Goal: Task Accomplishment & Management: Manage account settings

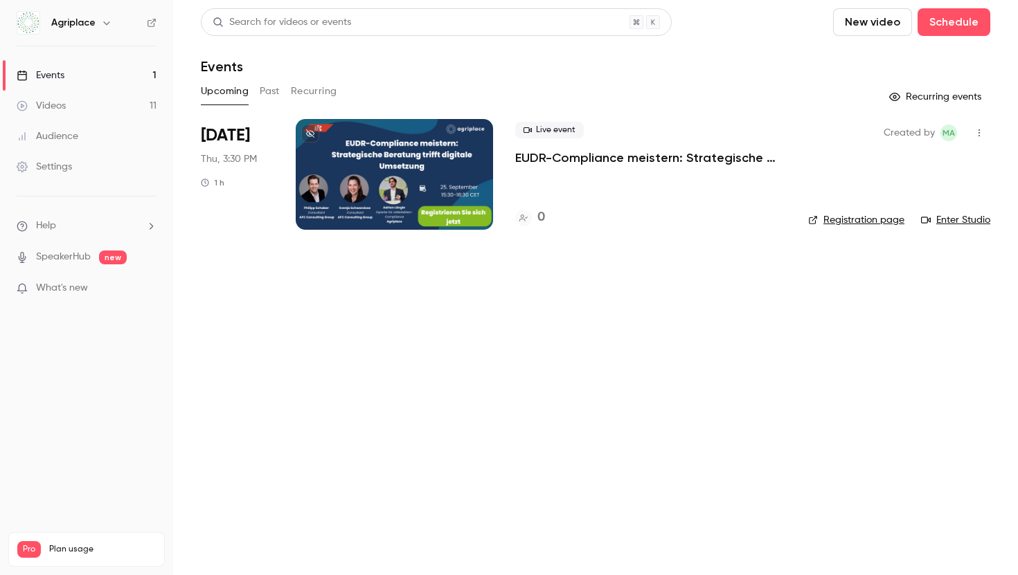
click at [271, 87] on button "Past" at bounding box center [270, 91] width 20 height 22
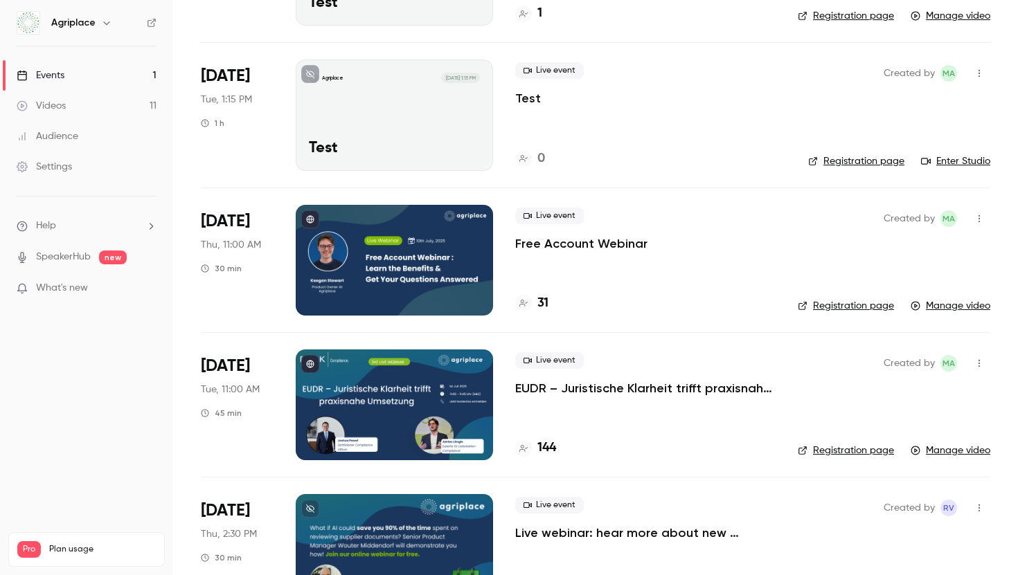
scroll to position [694, 0]
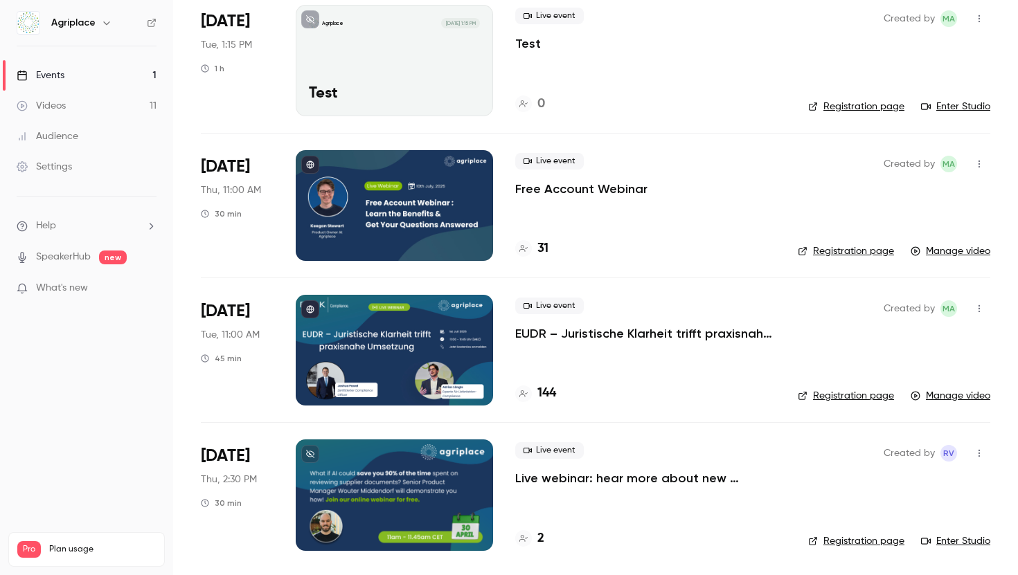
click at [979, 309] on icon "button" at bounding box center [978, 309] width 11 height 10
click at [638, 332] on div at bounding box center [509, 287] width 1018 height 575
click at [647, 332] on p "EUDR – Juristische Klarheit trifft praxisnahe Umsetzung" at bounding box center [645, 333] width 260 height 17
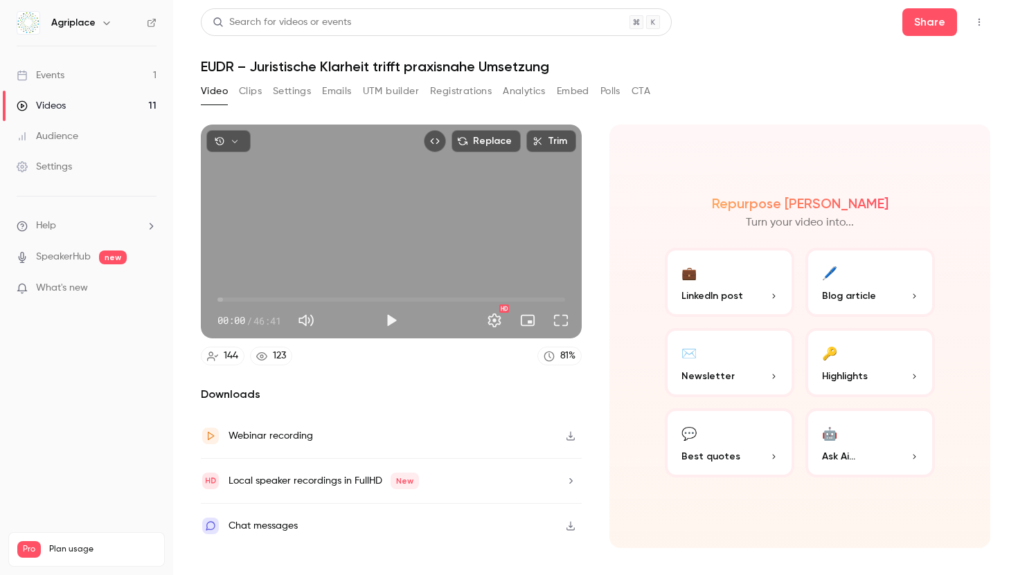
click at [567, 437] on icon "button" at bounding box center [570, 436] width 11 height 10
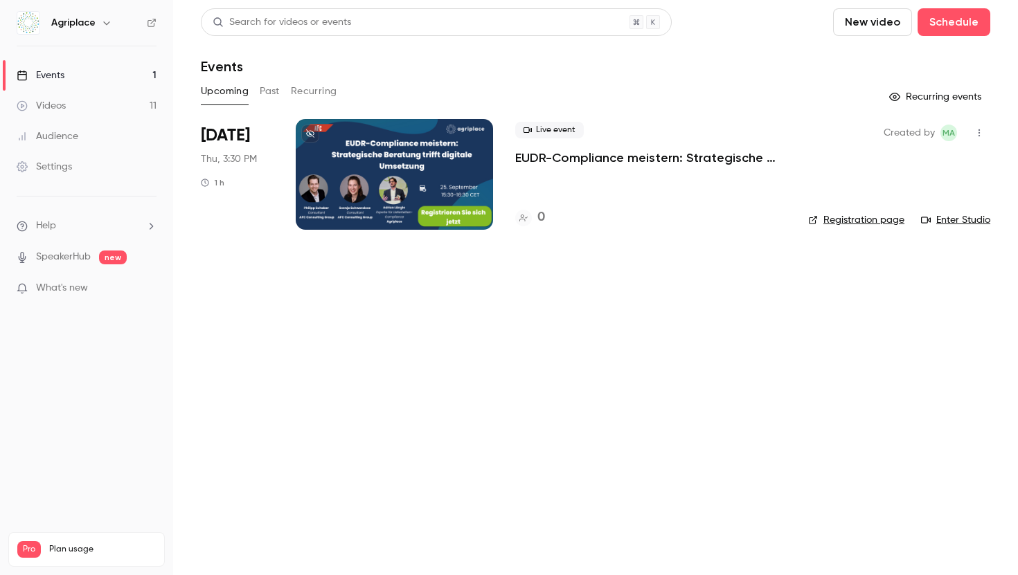
click at [273, 91] on button "Past" at bounding box center [270, 91] width 20 height 22
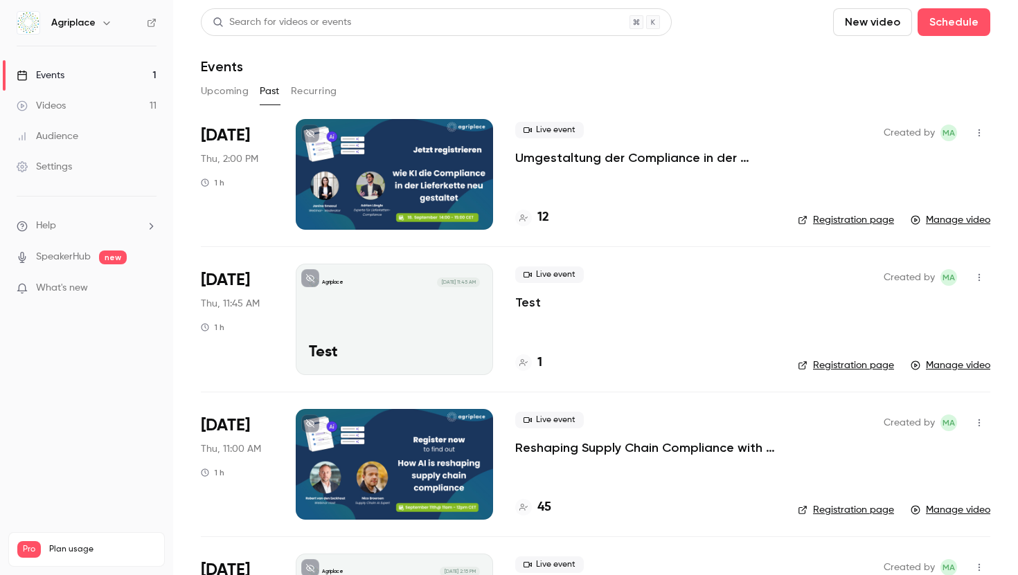
scroll to position [1, 0]
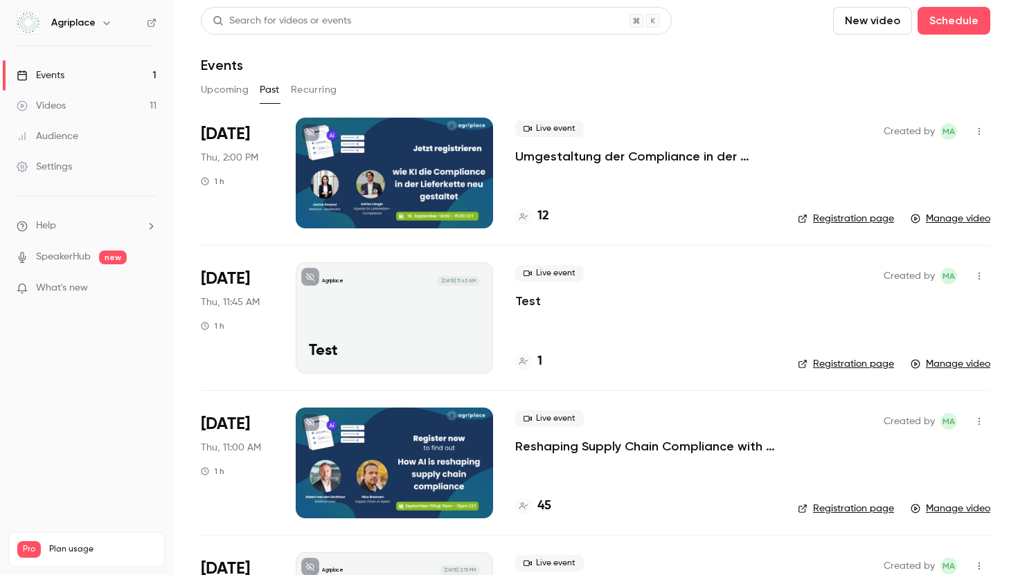
click at [983, 271] on icon "button" at bounding box center [978, 276] width 11 height 10
click at [921, 414] on div "Delete" at bounding box center [925, 420] width 105 height 14
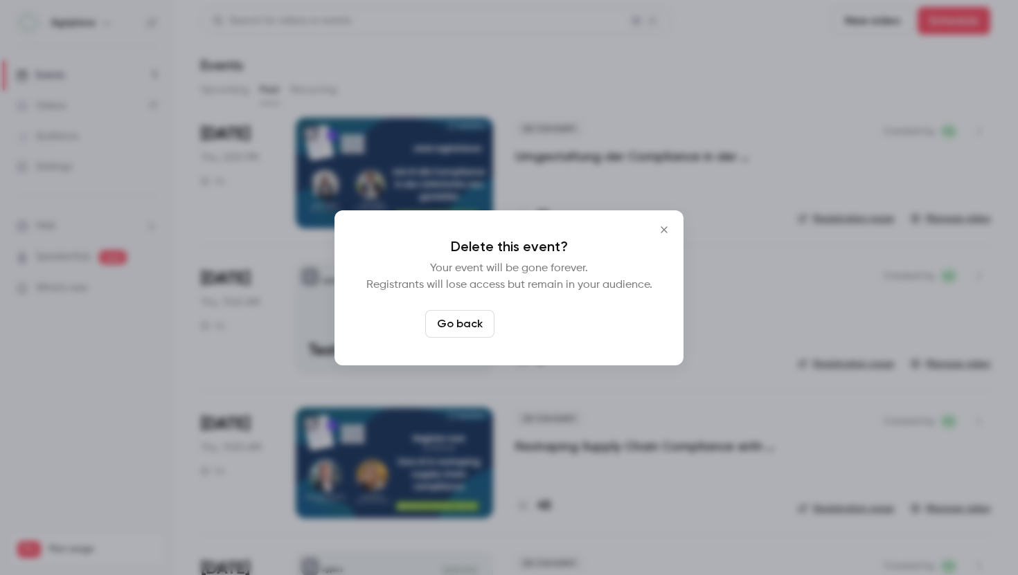
click at [536, 312] on button "Delete event" at bounding box center [546, 324] width 93 height 28
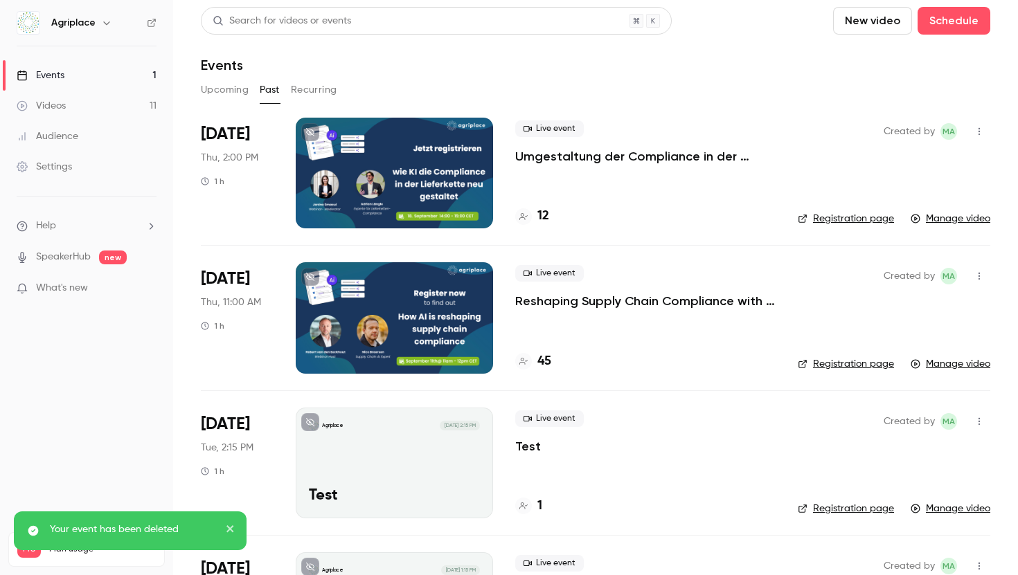
click at [986, 421] on button "button" at bounding box center [979, 422] width 22 height 22
click at [888, 550] on div "Delete" at bounding box center [925, 551] width 105 height 14
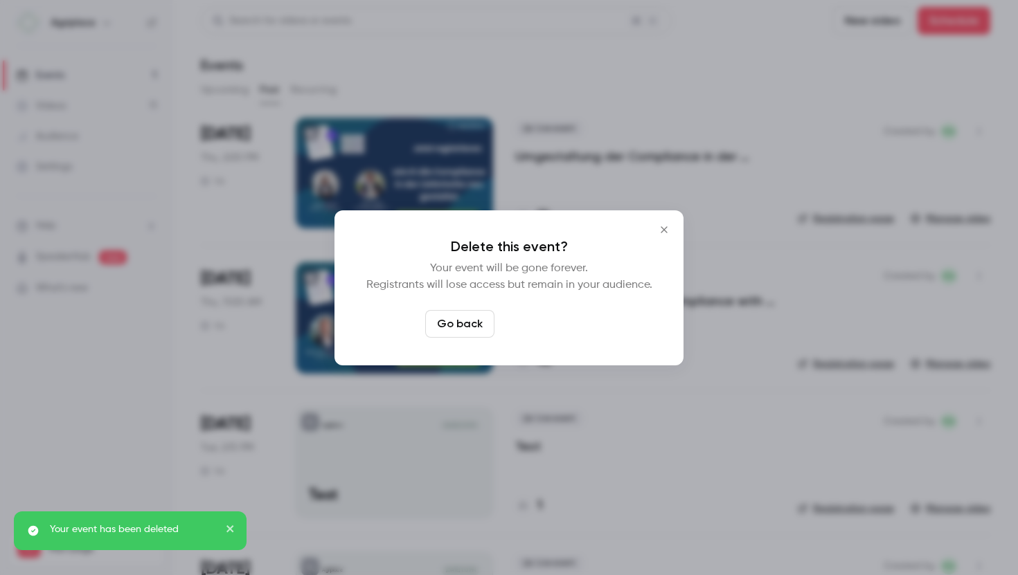
click at [560, 328] on button "Delete event" at bounding box center [546, 324] width 93 height 28
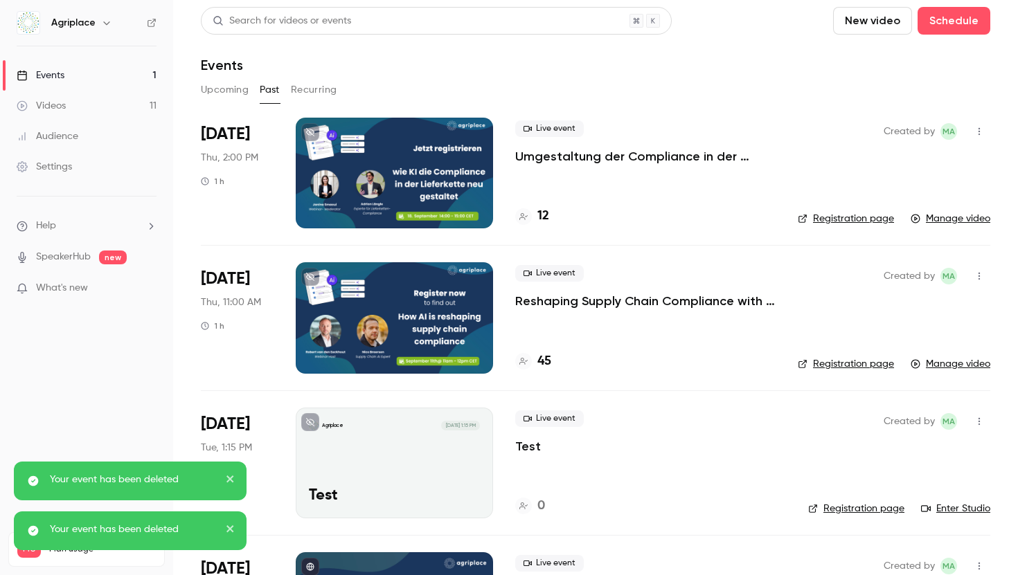
click at [982, 417] on icon "button" at bounding box center [978, 422] width 11 height 10
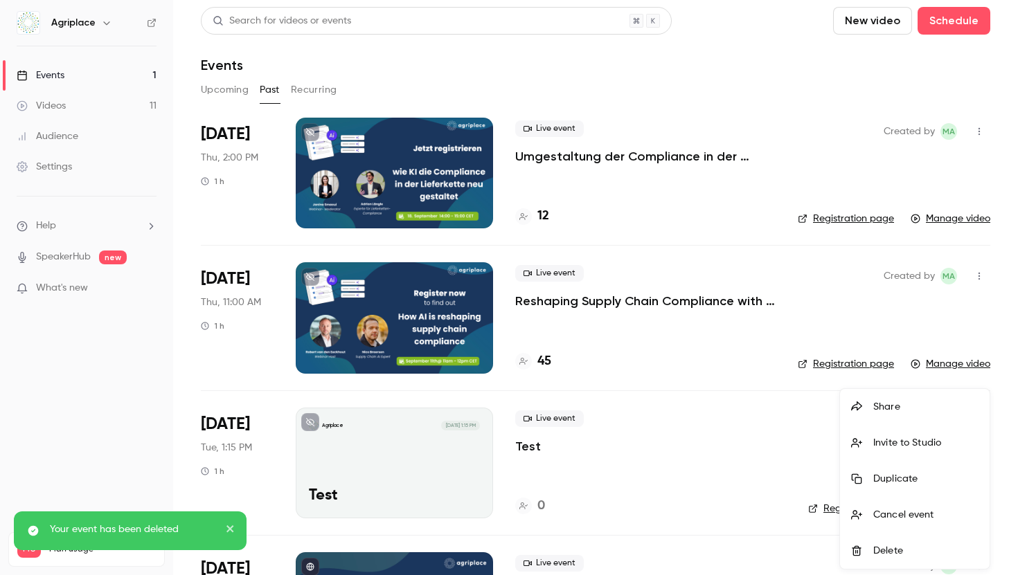
click at [878, 551] on div "Delete" at bounding box center [925, 551] width 105 height 14
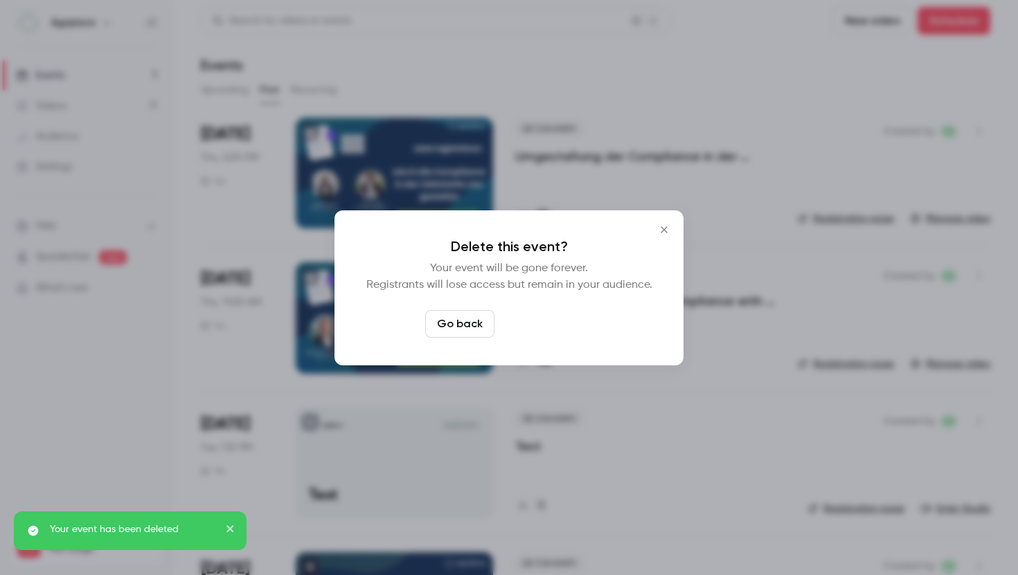
click at [557, 324] on button "Delete event" at bounding box center [546, 324] width 93 height 28
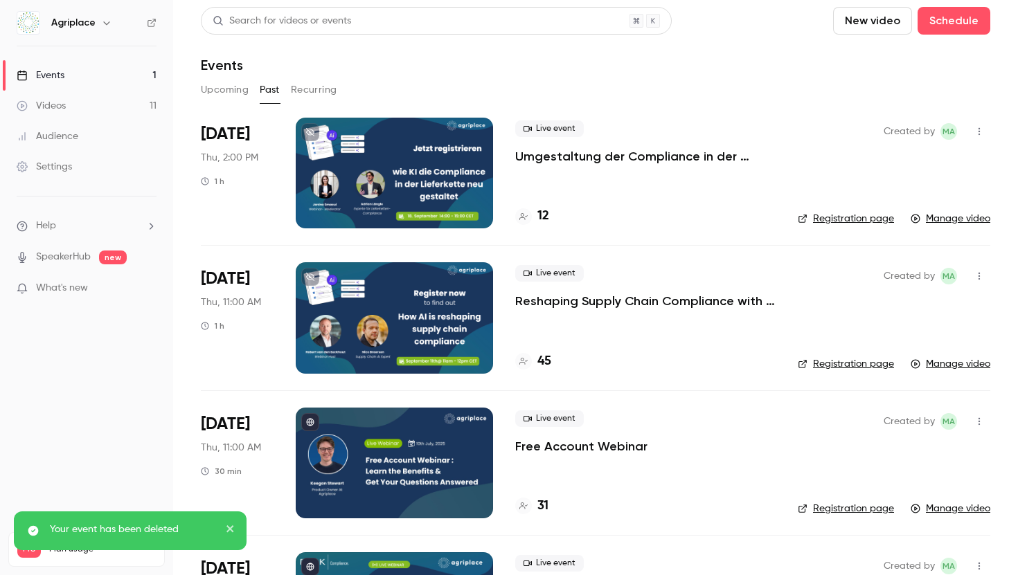
click at [946, 215] on link "Manage video" at bounding box center [950, 219] width 80 height 14
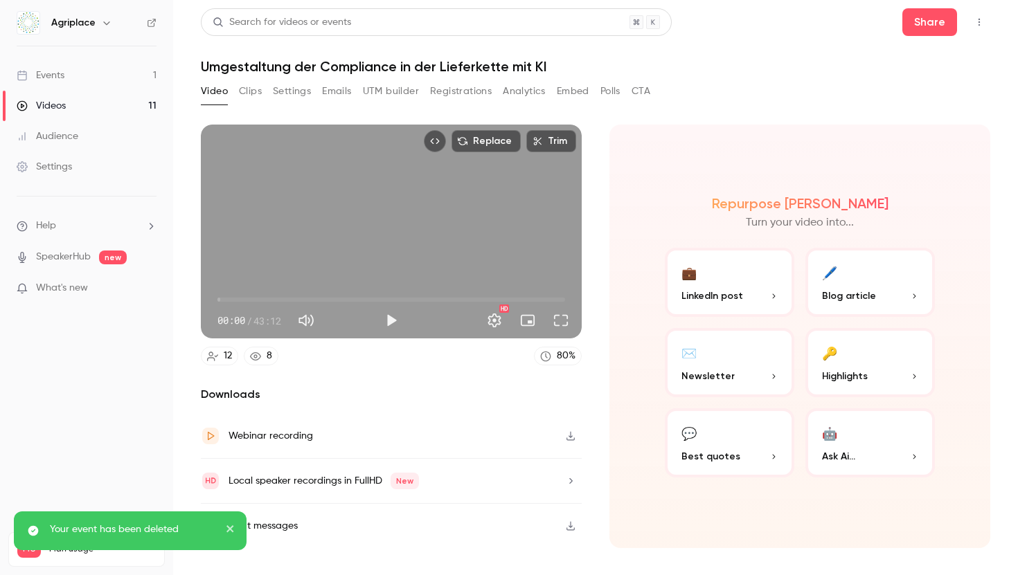
click at [245, 87] on button "Clips" at bounding box center [250, 91] width 23 height 22
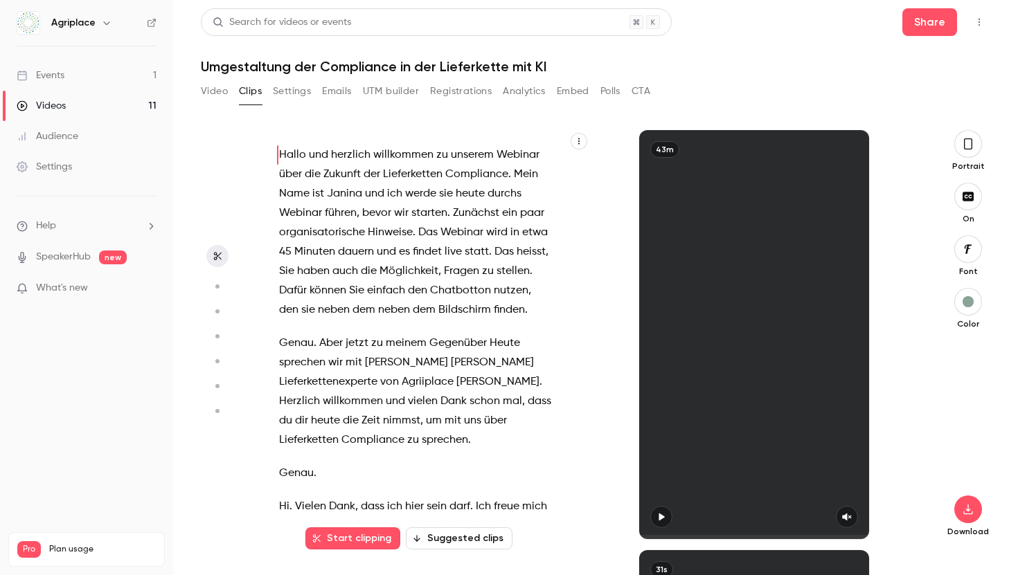
click at [447, 537] on button "Suggested clips" at bounding box center [459, 539] width 107 height 22
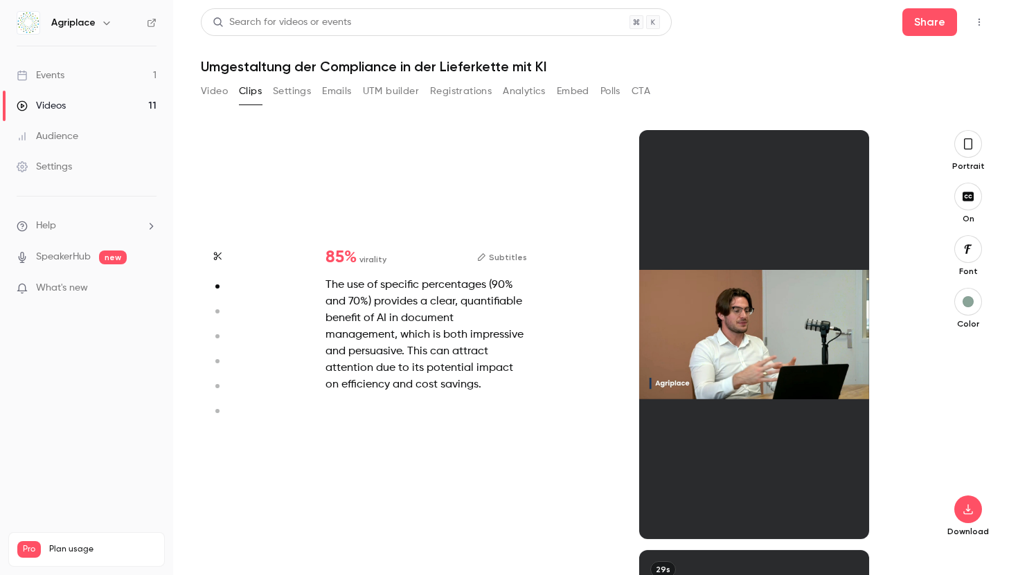
scroll to position [420, 0]
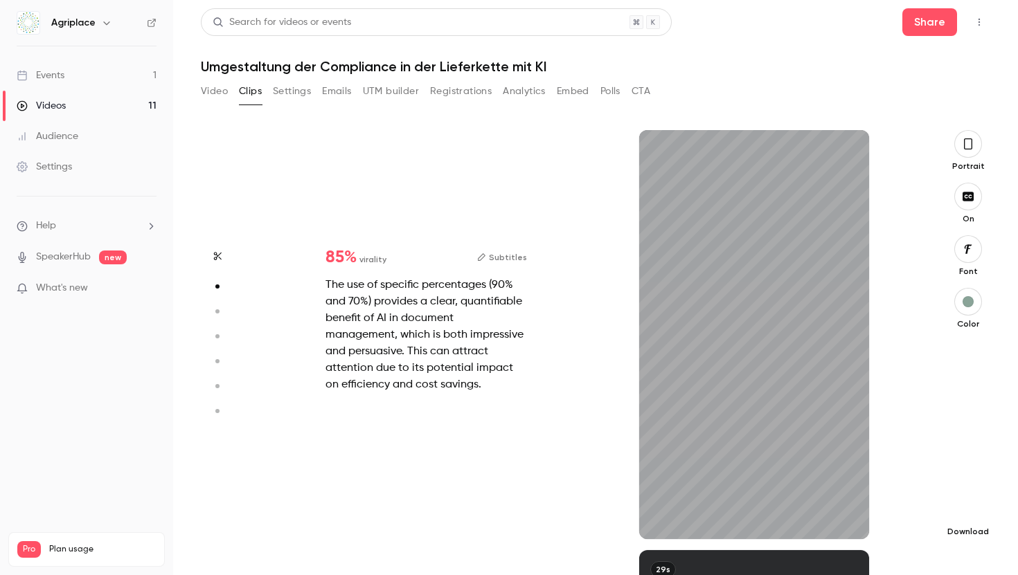
click at [967, 511] on icon "button" at bounding box center [967, 509] width 17 height 11
type input "*"
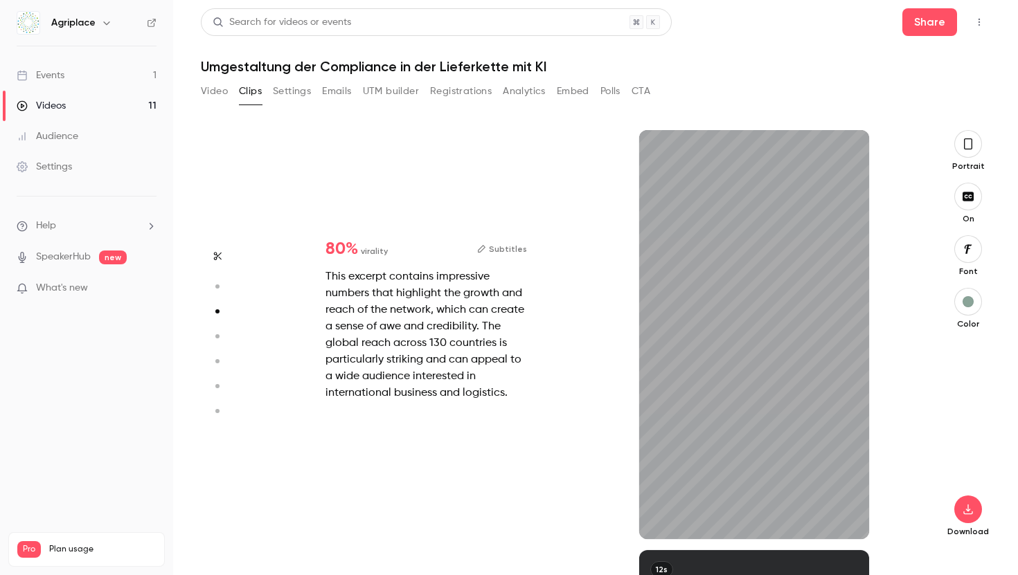
scroll to position [840, 0]
type input "*"
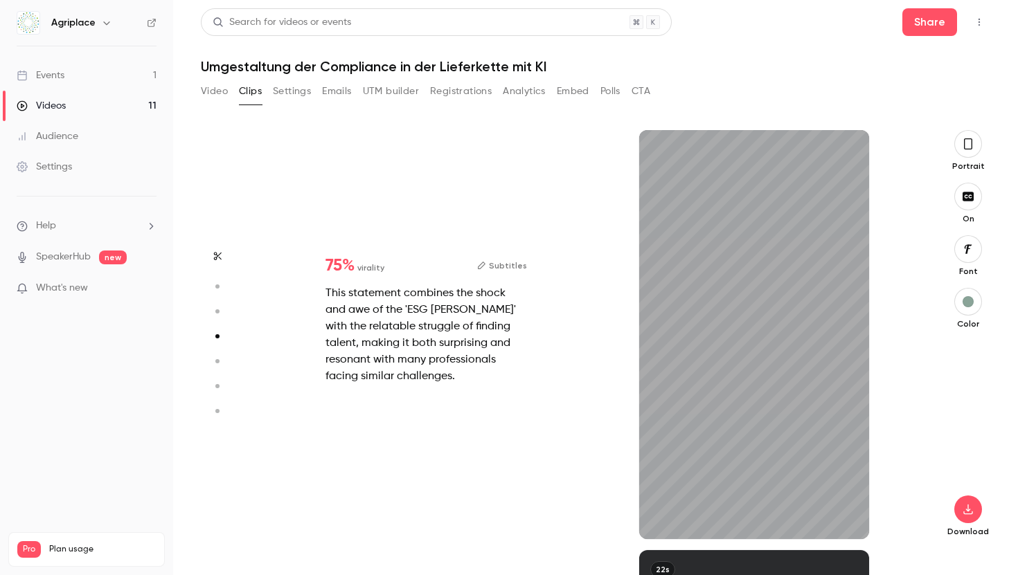
scroll to position [1261, 0]
type input "*"
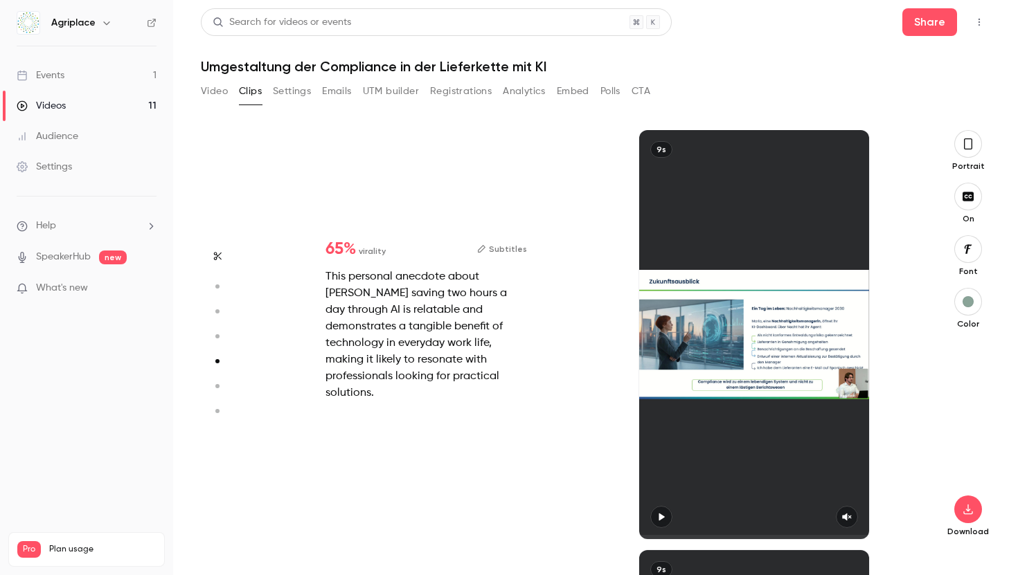
type input "*"
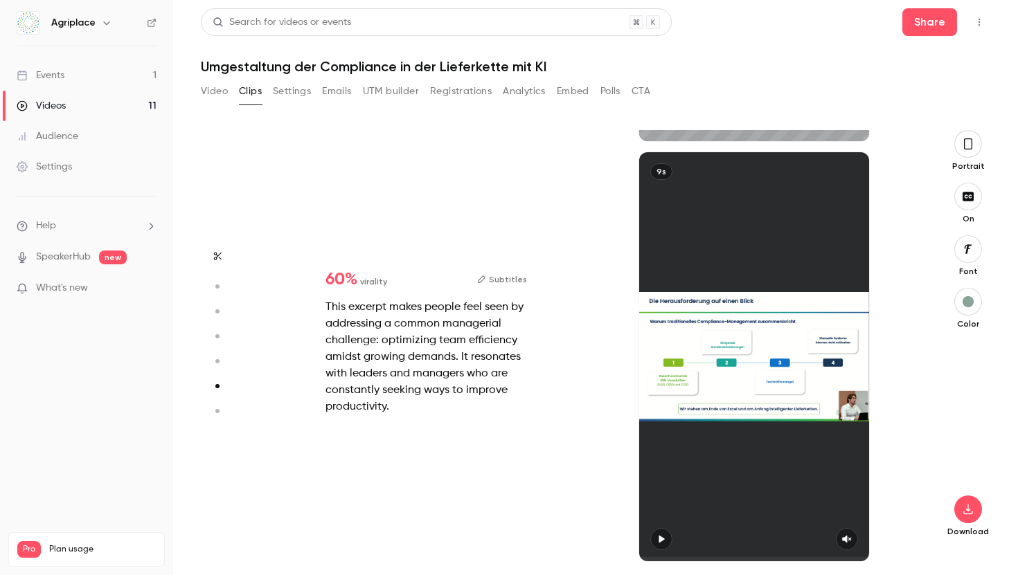
type input "*"
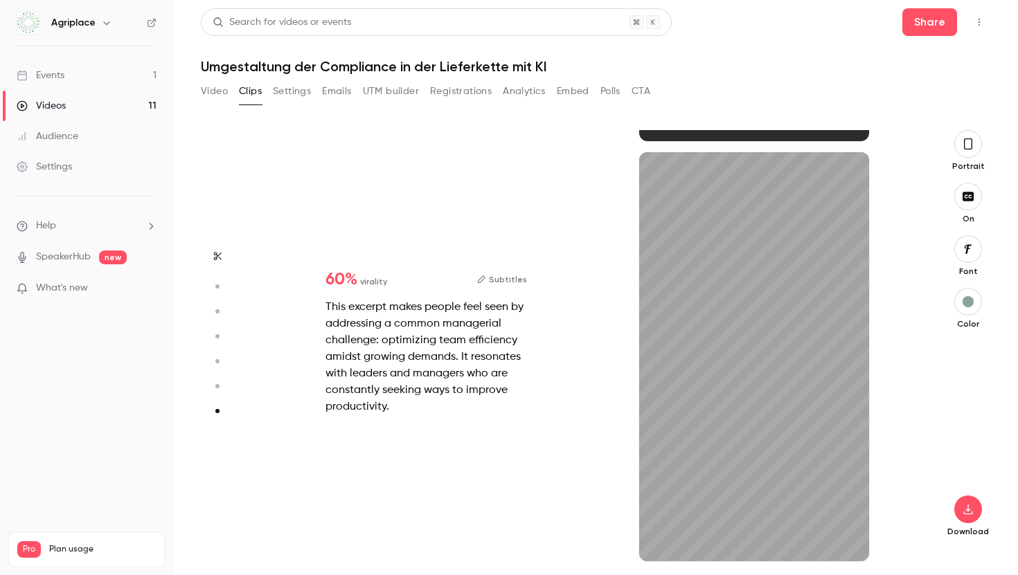
scroll to position [2499, 0]
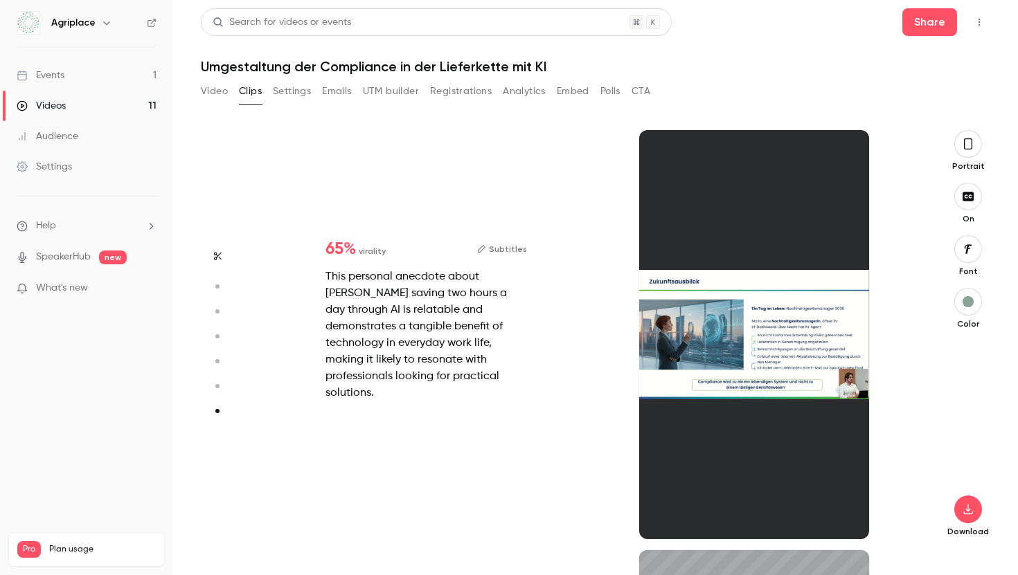
type input "*"
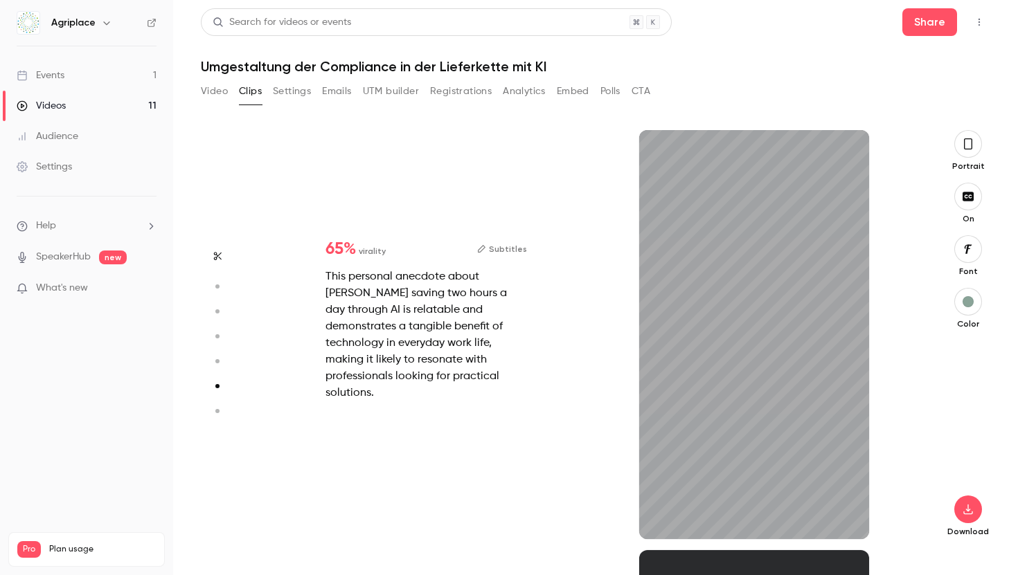
scroll to position [2101, 0]
type input "*"
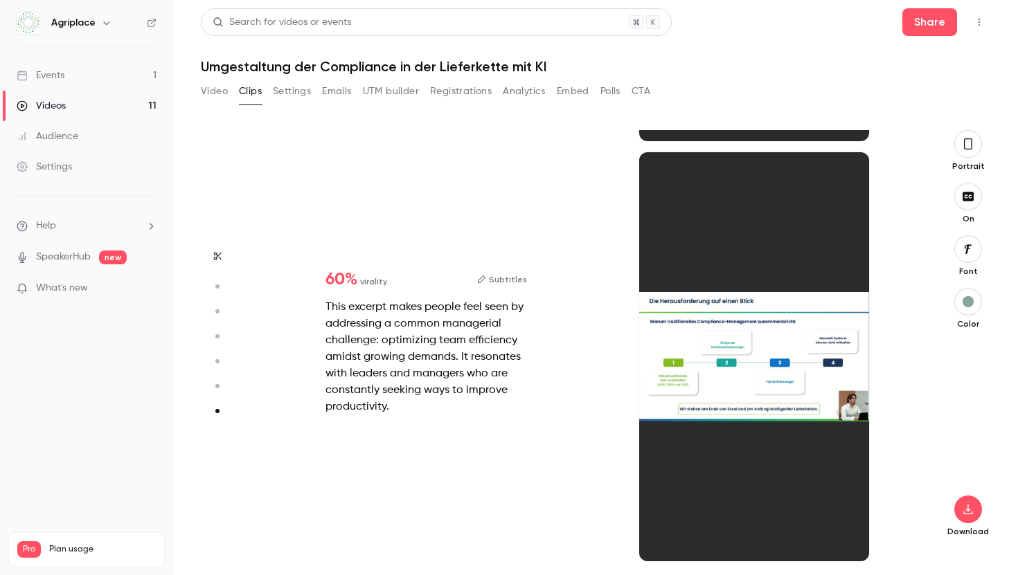
scroll to position [2499, 0]
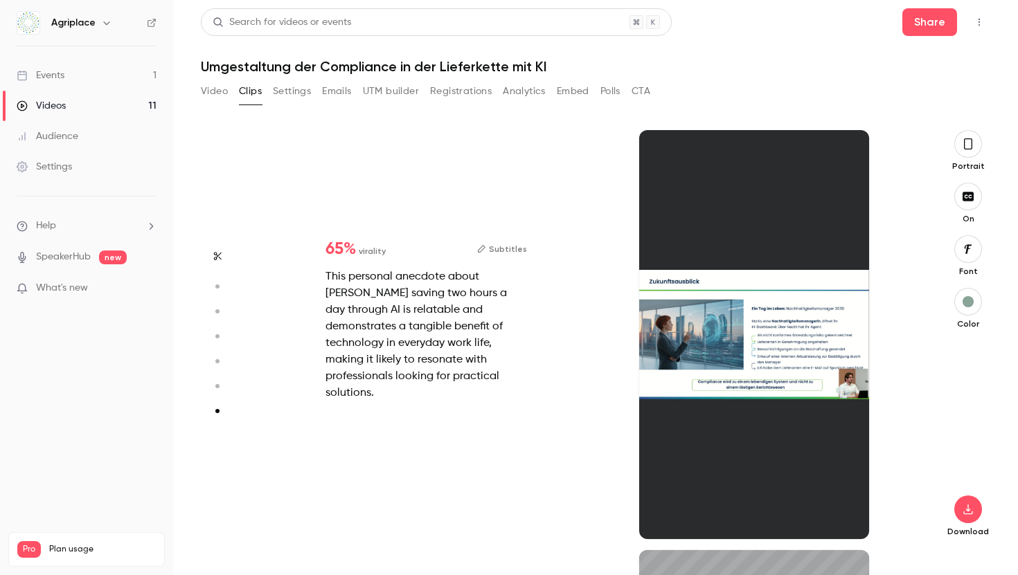
type input "*"
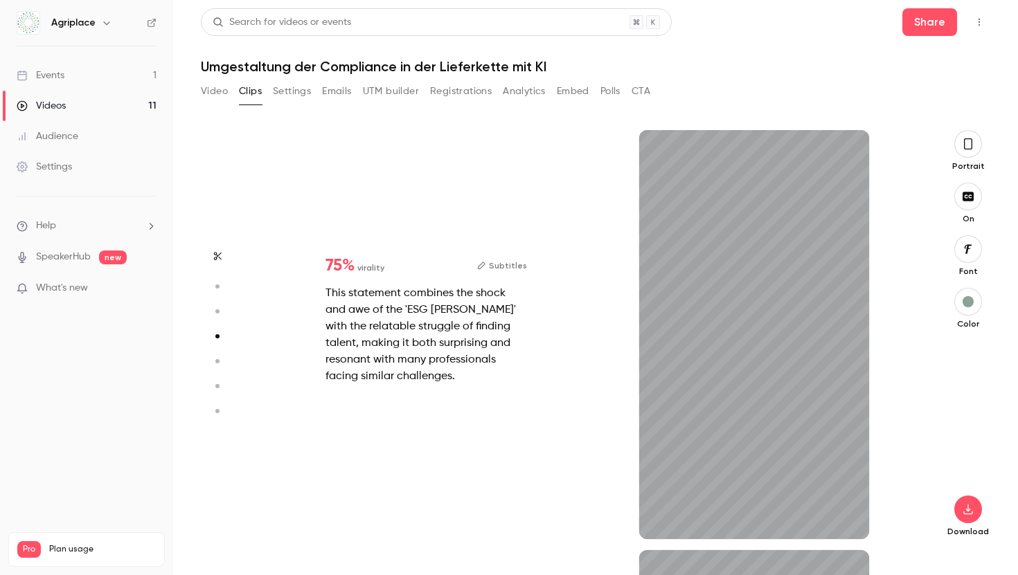
scroll to position [1261, 0]
type input "*"
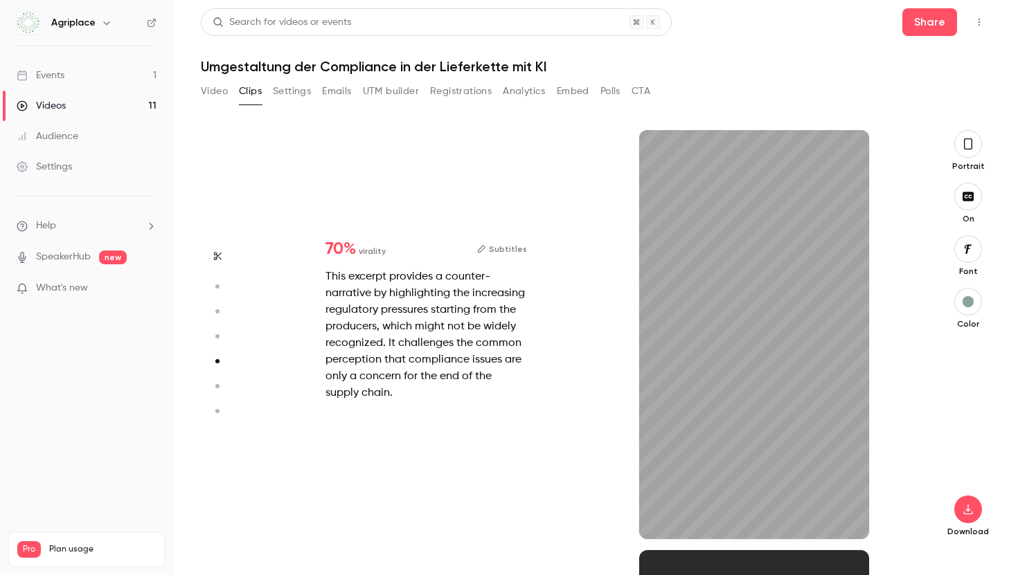
scroll to position [1681, 0]
click at [974, 512] on icon "button" at bounding box center [967, 509] width 17 height 11
type input "**"
